Goal: Task Accomplishment & Management: Use online tool/utility

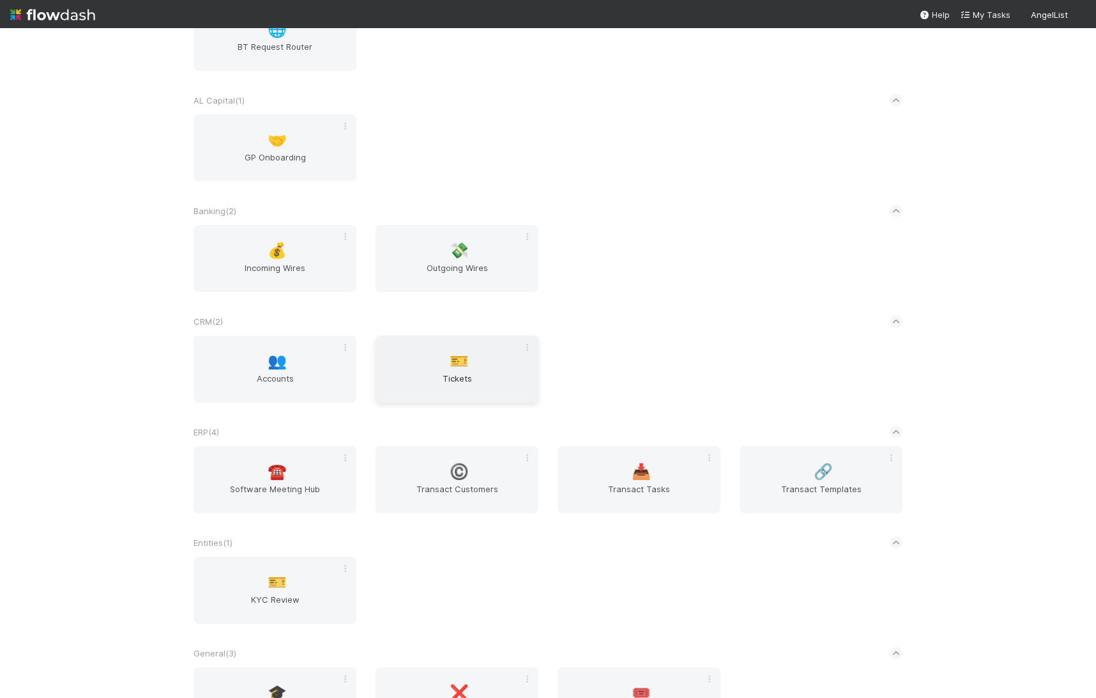
scroll to position [123, 0]
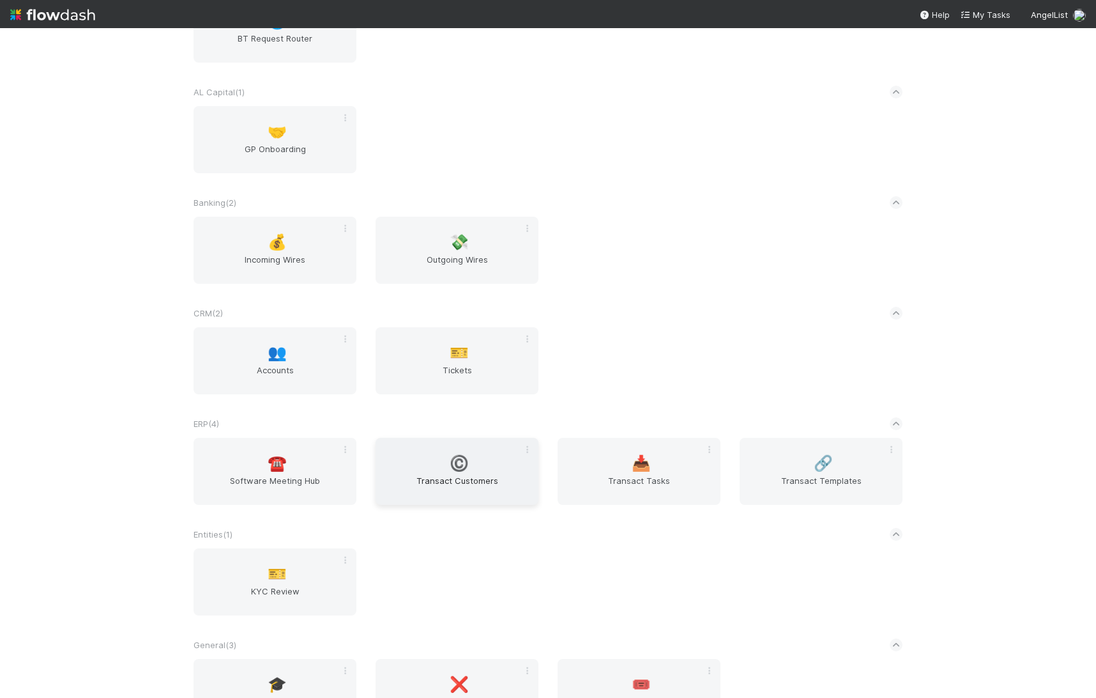
click at [441, 472] on div "©️ Transact Customers" at bounding box center [457, 471] width 163 height 67
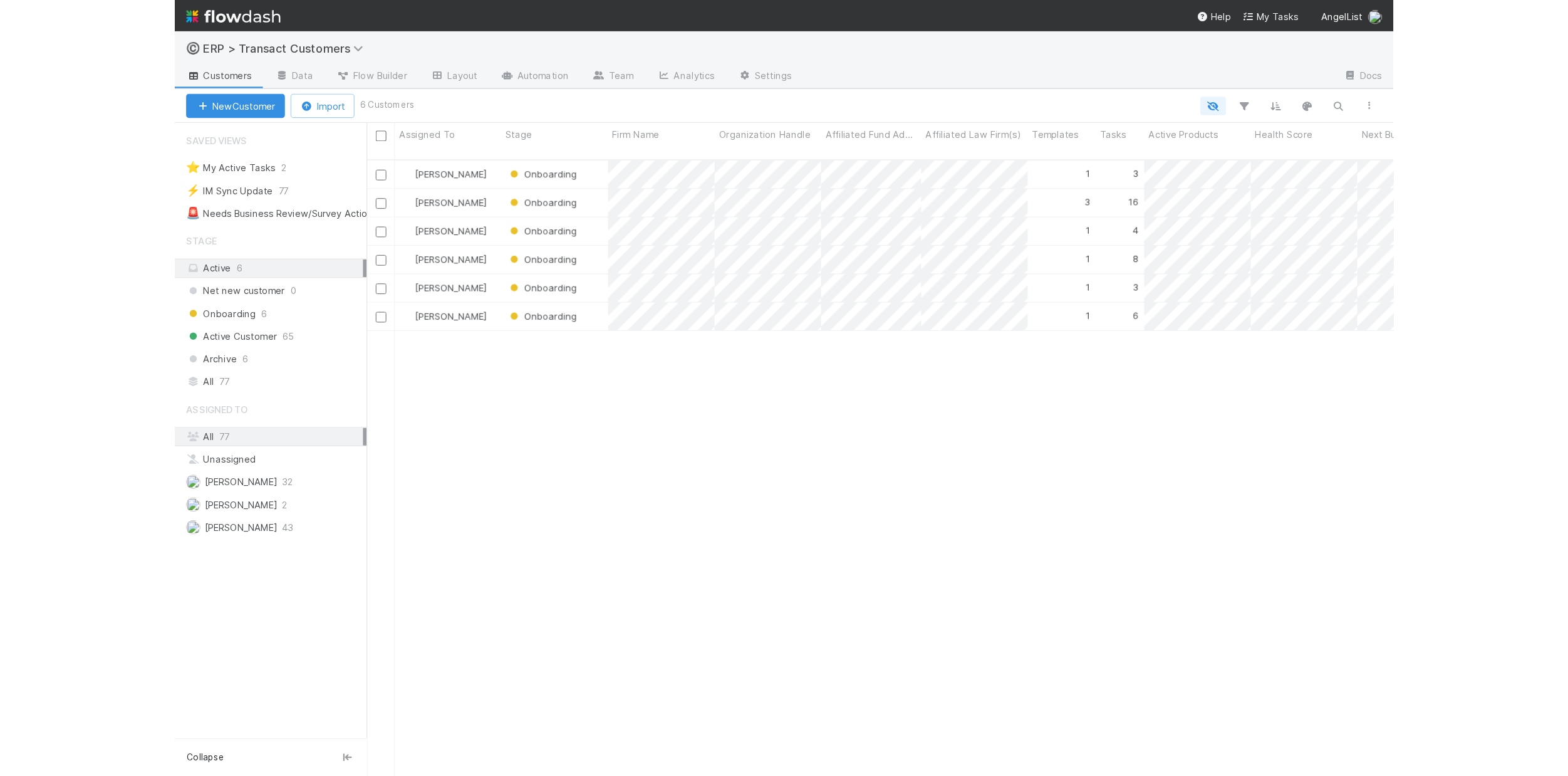
scroll to position [544, 896]
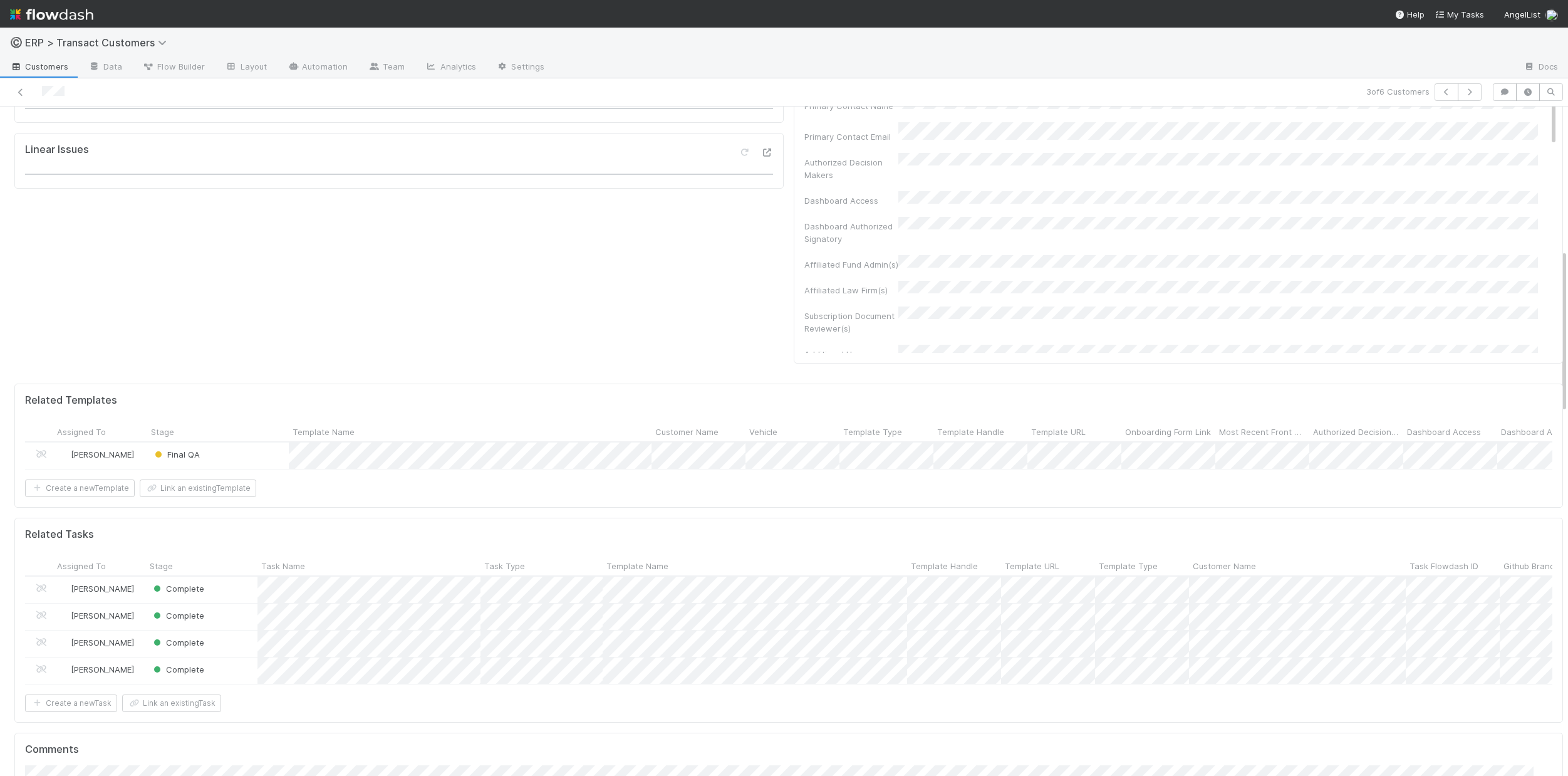
scroll to position [604, 0]
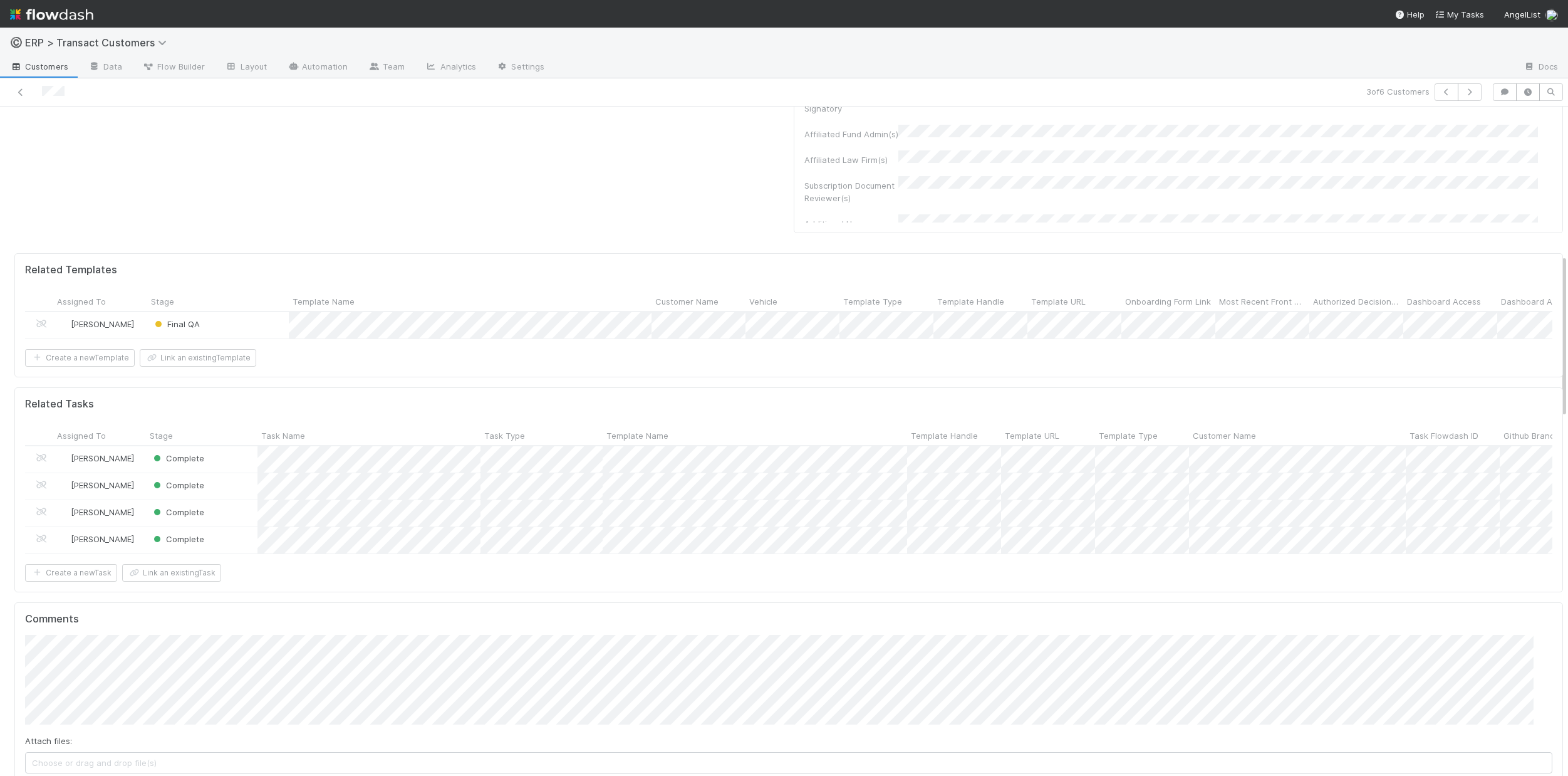
click at [250, 322] on div "Final QA" at bounding box center [218, 325] width 141 height 26
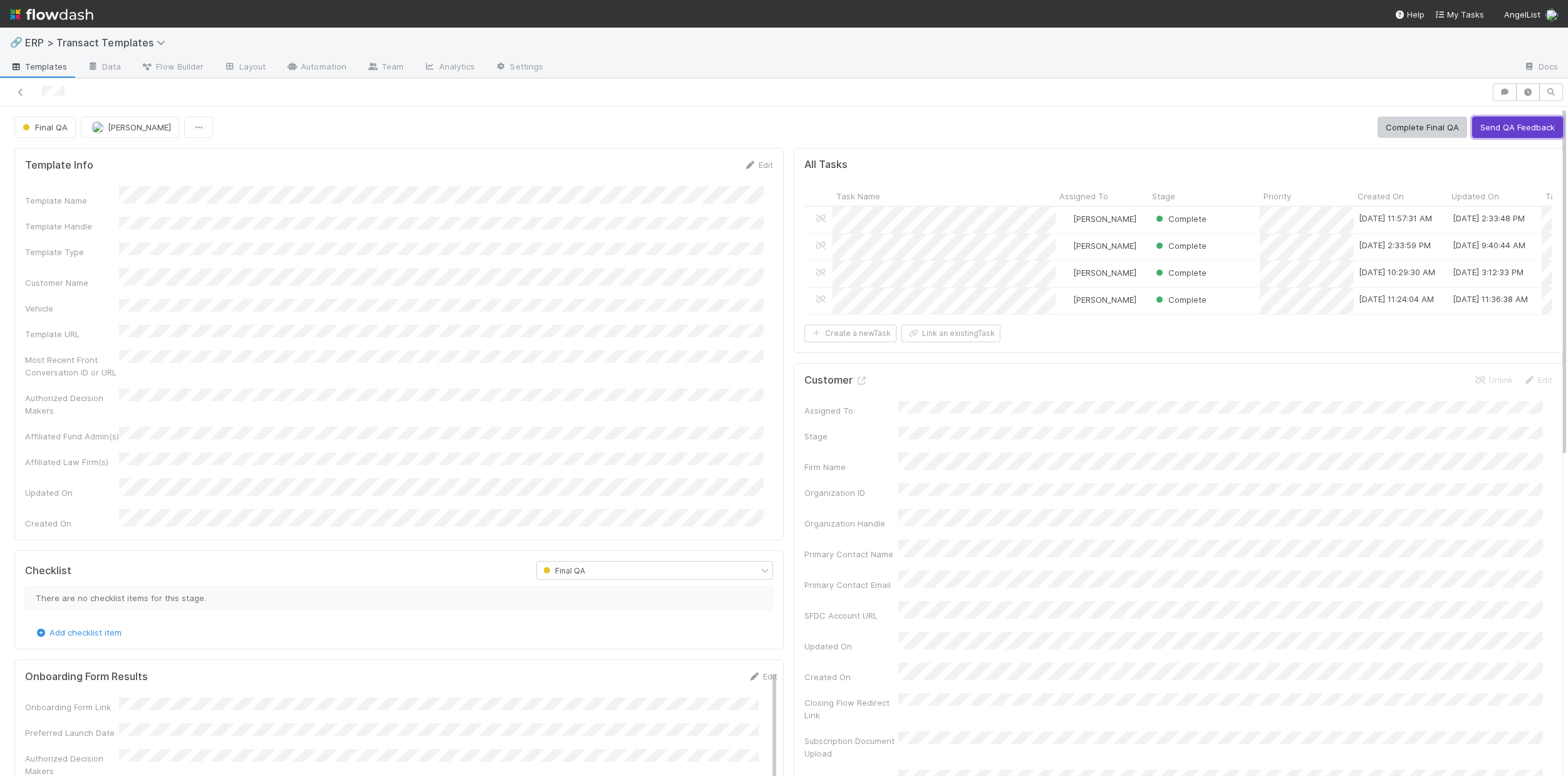
click at [1075, 133] on button "Send QA Feedback" at bounding box center [1517, 128] width 91 height 22
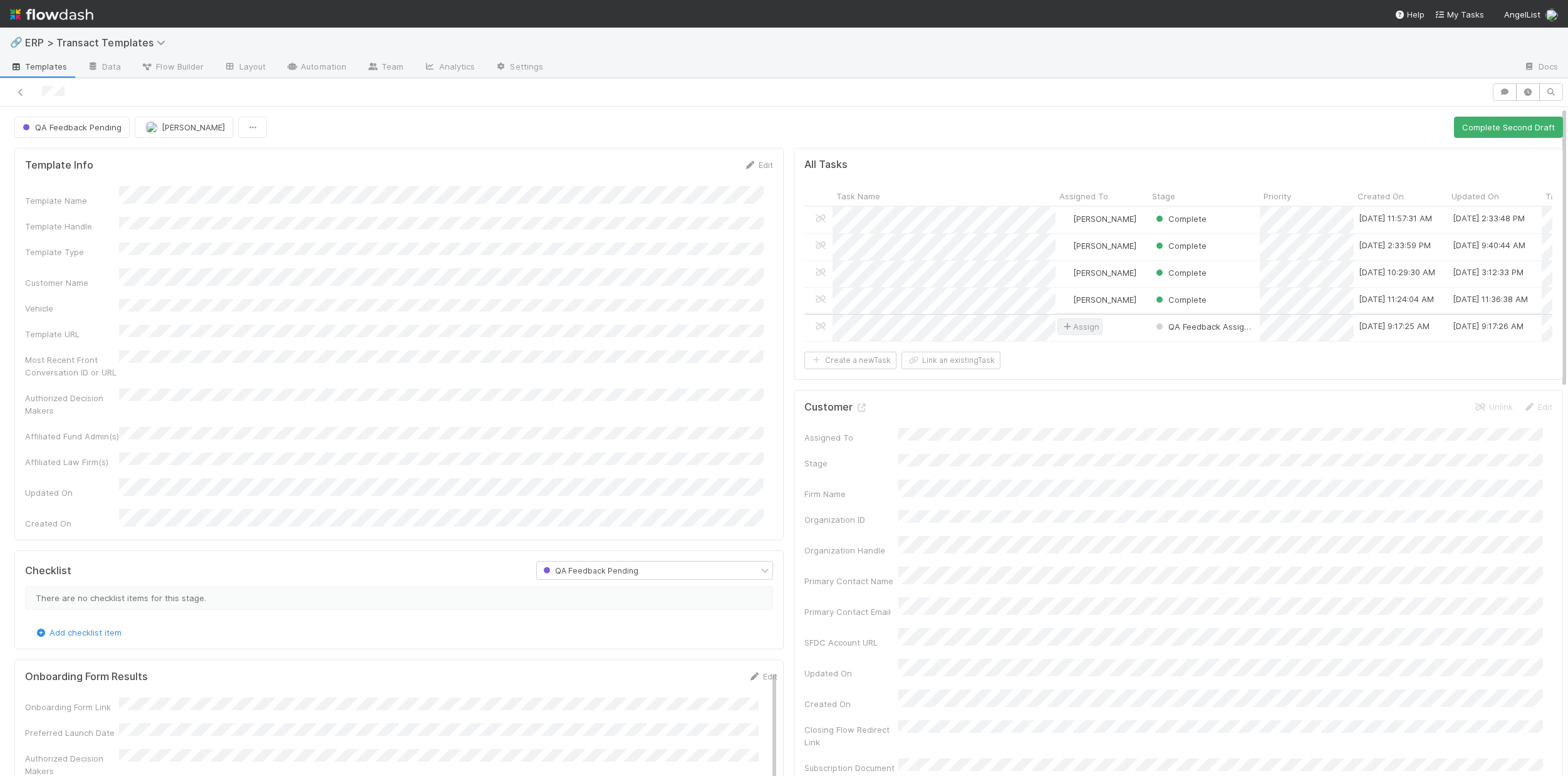
click at [1075, 334] on span "Assign" at bounding box center [1080, 327] width 45 height 17
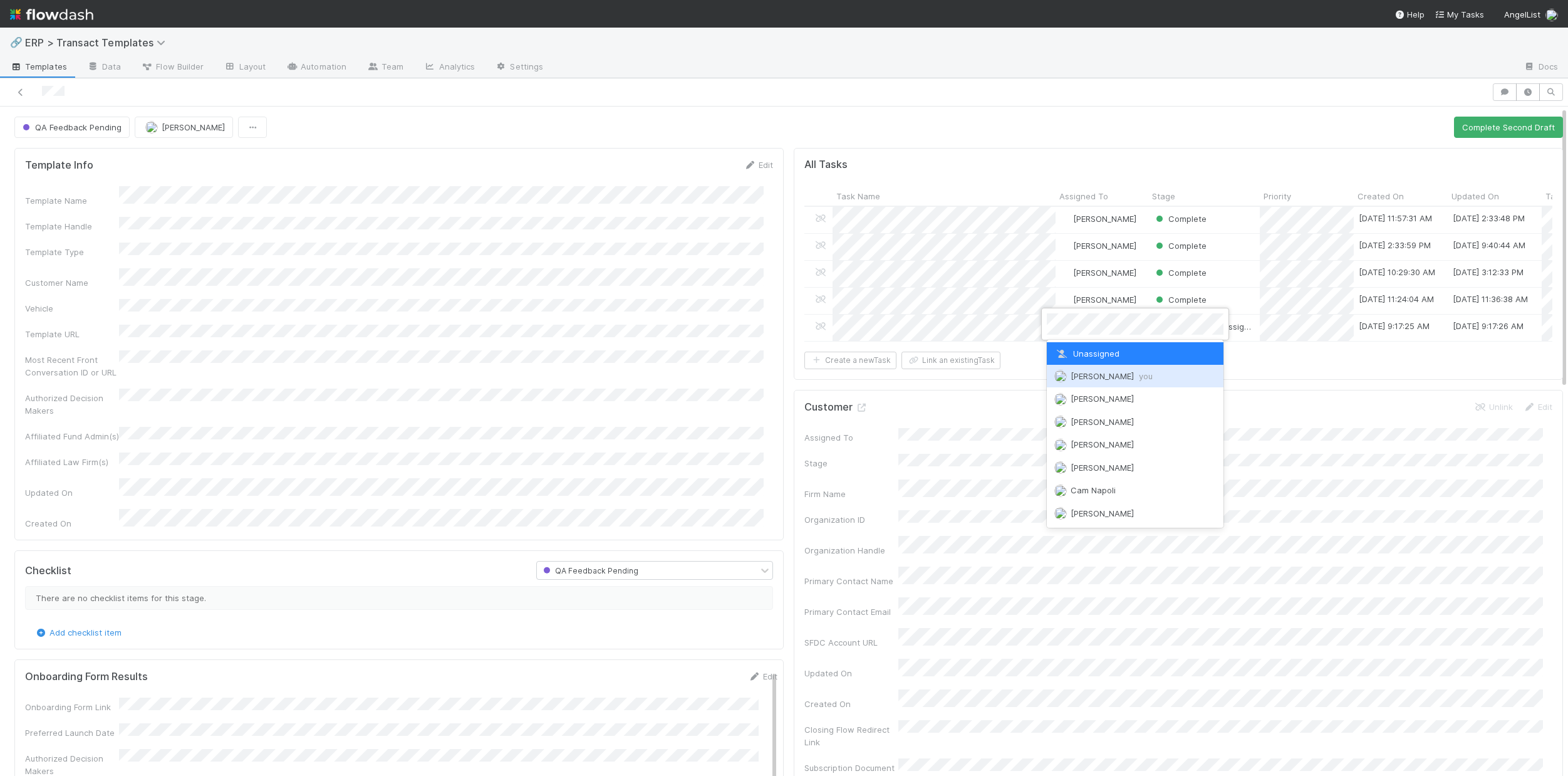
click at [1075, 368] on div "[PERSON_NAME] you" at bounding box center [1136, 376] width 177 height 23
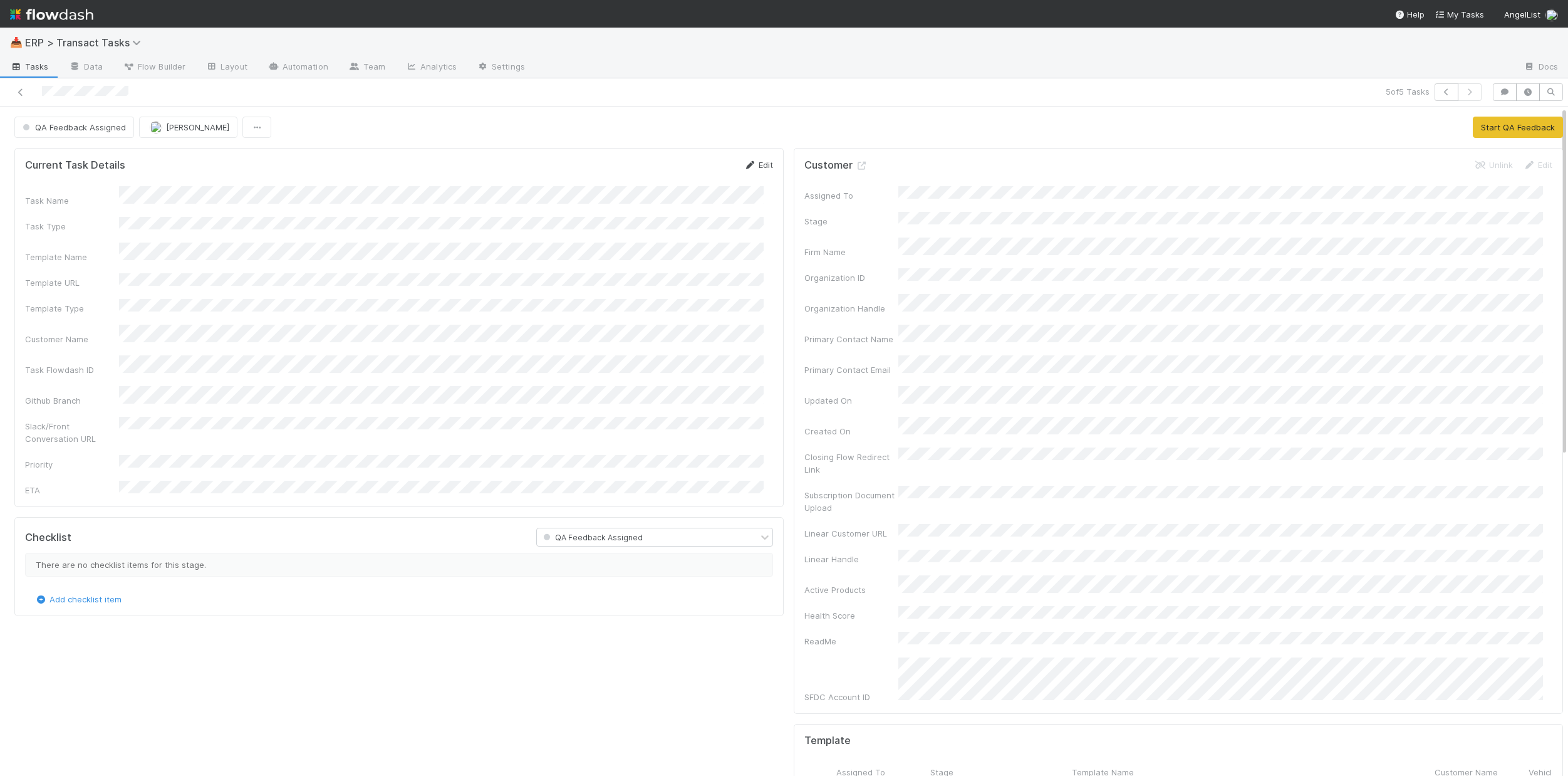
click at [754, 167] on link "Edit" at bounding box center [758, 165] width 29 height 10
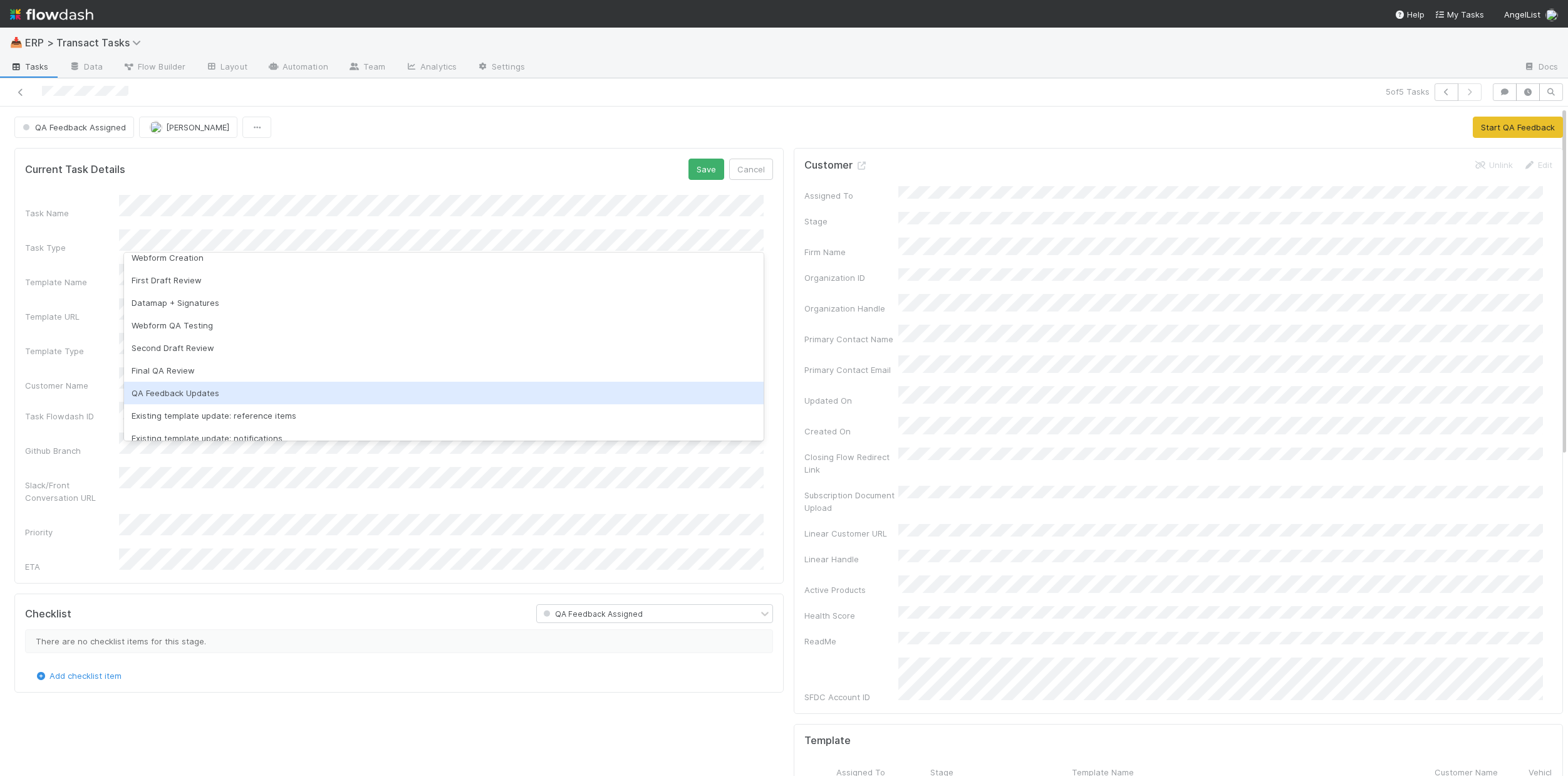
scroll to position [62, 0]
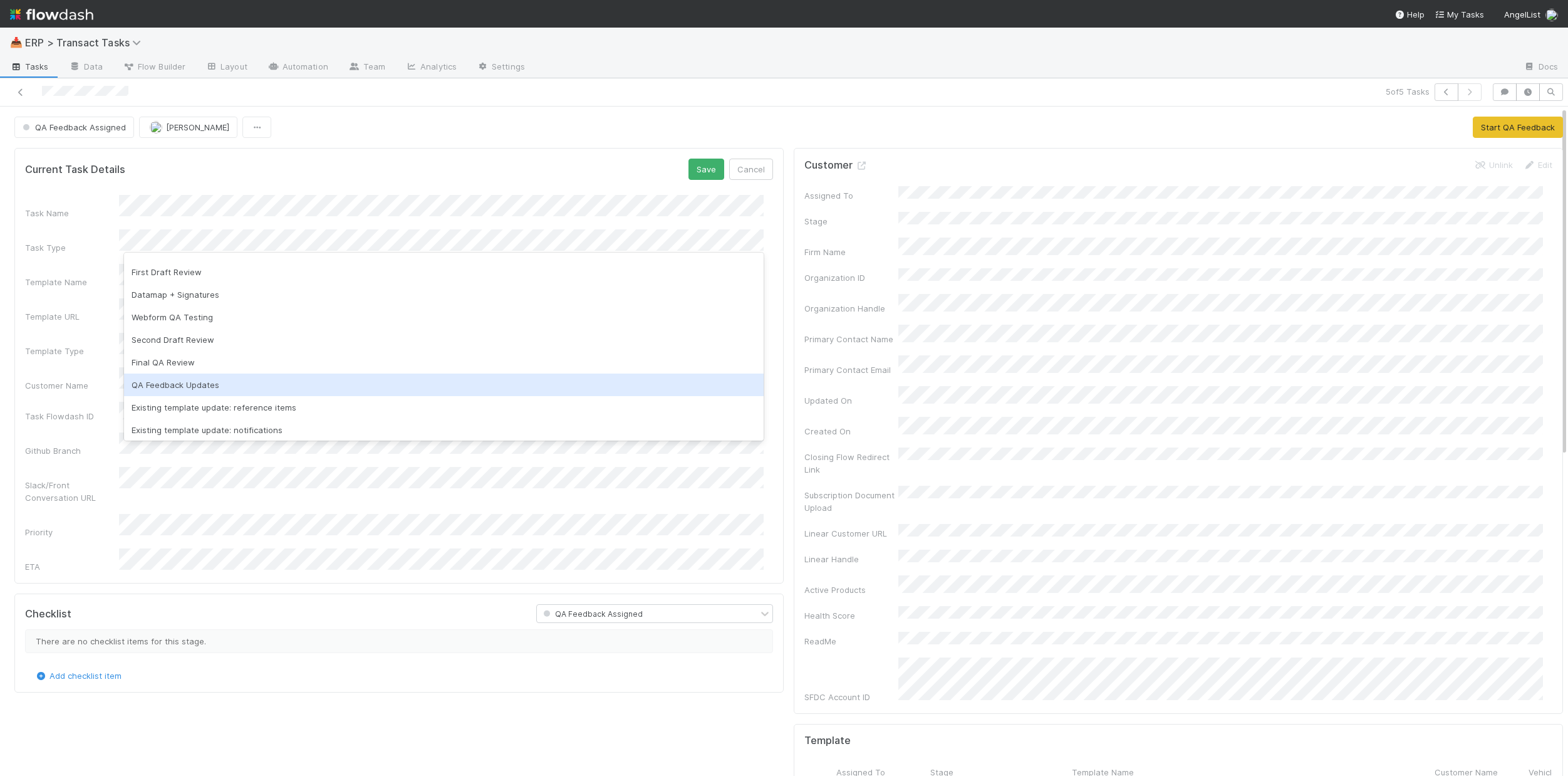
click at [196, 382] on div "QA Feedback Updates" at bounding box center [443, 385] width 639 height 23
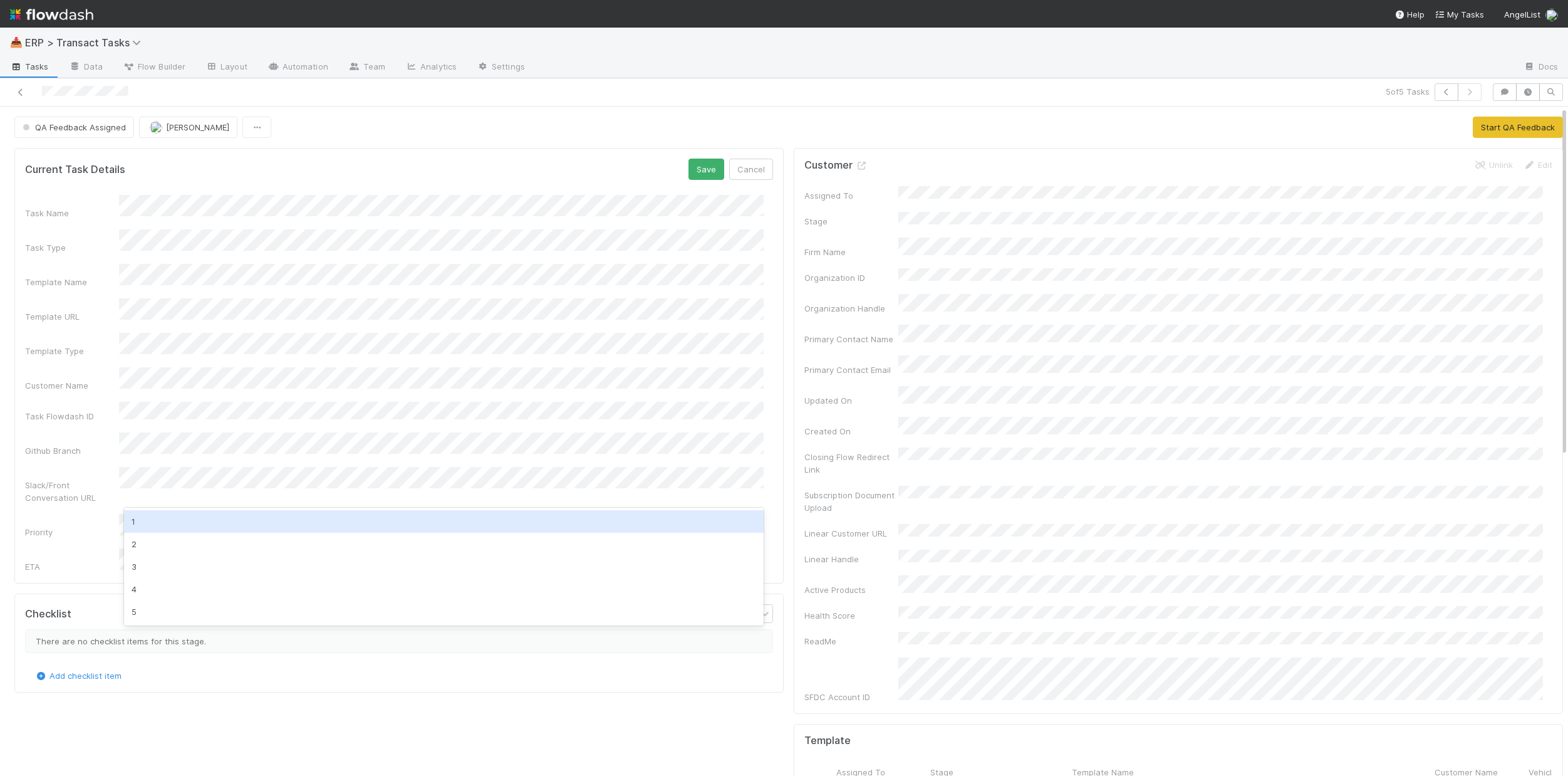
click at [163, 529] on div "1" at bounding box center [443, 521] width 639 height 23
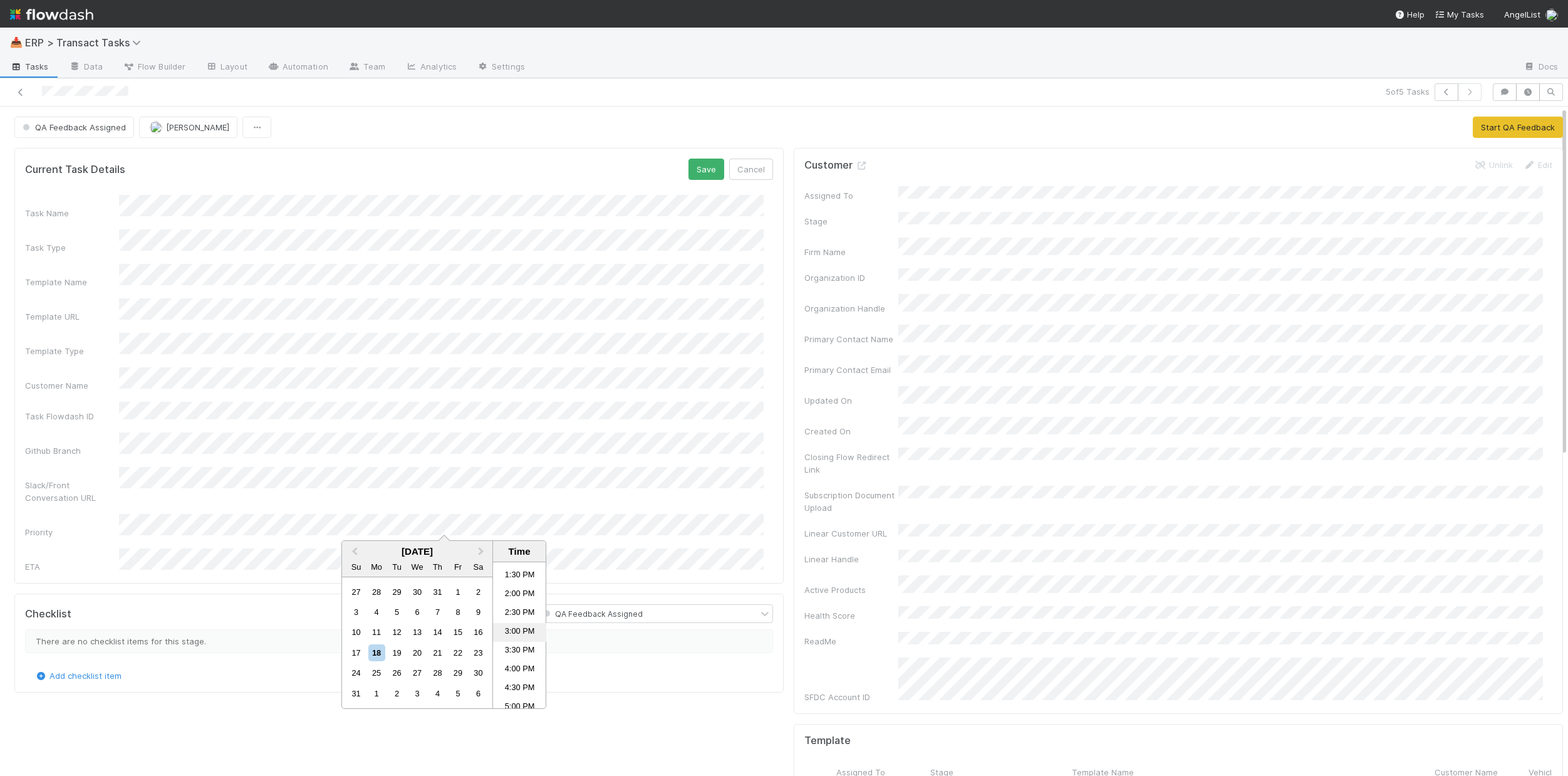
scroll to position [518, 0]
click at [508, 684] on li "5:00 PM" at bounding box center [520, 693] width 53 height 19
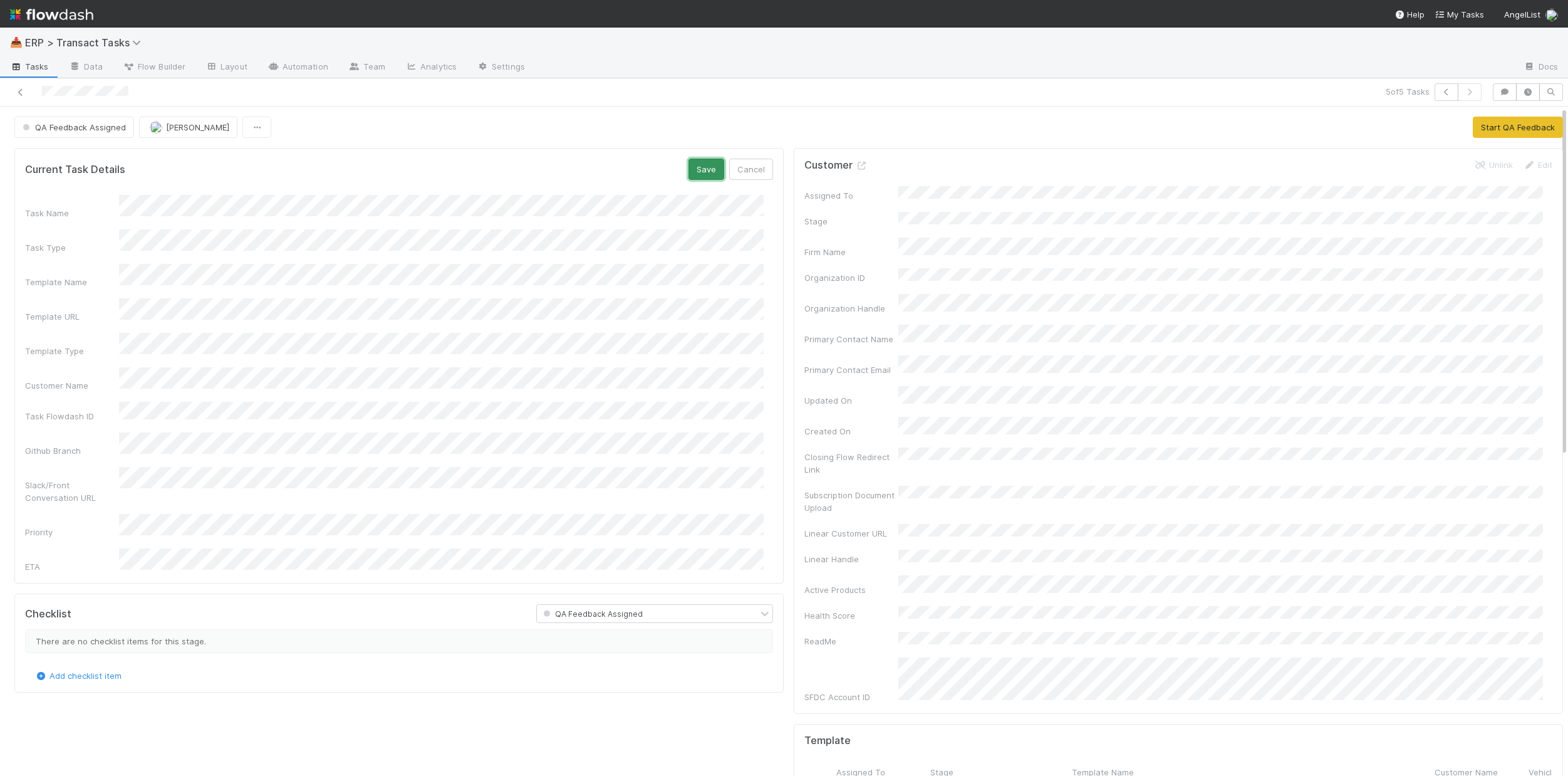
click at [698, 166] on button "Save" at bounding box center [706, 170] width 35 height 22
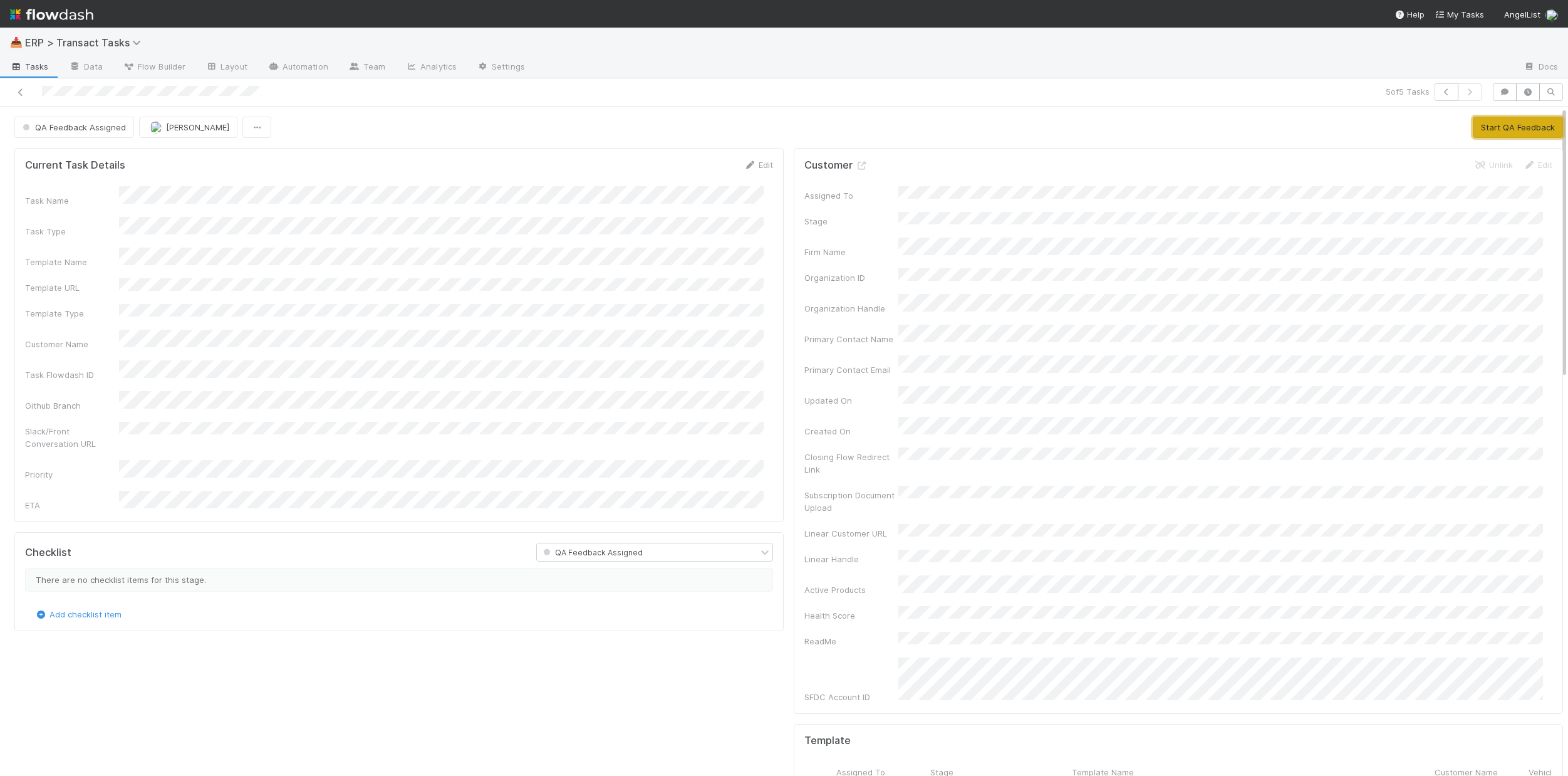
click at [1075, 136] on button "Start QA Feedback" at bounding box center [1518, 128] width 90 height 22
